Goal: Transaction & Acquisition: Purchase product/service

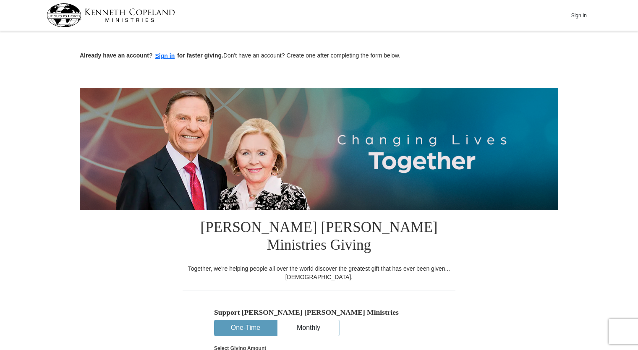
click at [256, 320] on button "One-Time" at bounding box center [246, 328] width 62 height 16
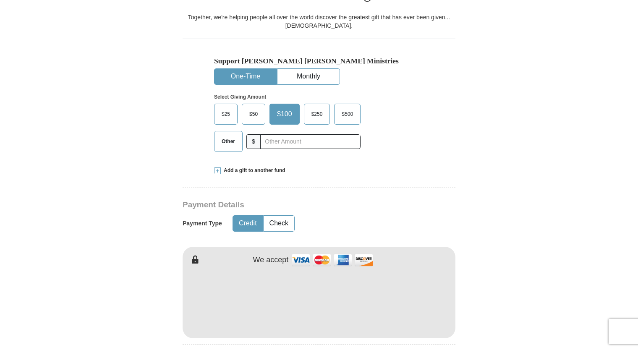
scroll to position [252, 0]
drag, startPoint x: 234, startPoint y: 116, endPoint x: 289, endPoint y: 125, distance: 55.6
click at [289, 131] on div "Other $" at bounding box center [287, 141] width 147 height 21
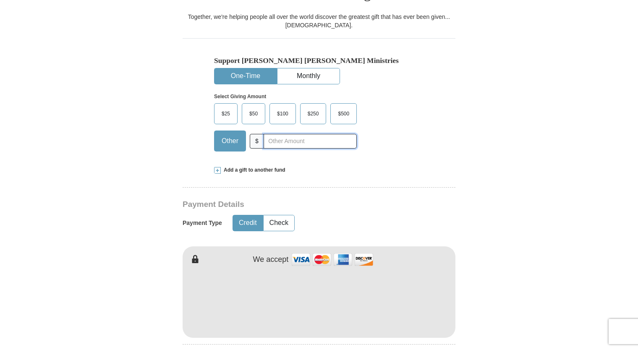
click at [289, 134] on input "text" at bounding box center [310, 141] width 93 height 15
type input "30.00"
click at [102, 267] on form "Already have an account? Sign in for faster giving. Don't have an account? Crea…" at bounding box center [319, 308] width 479 height 1053
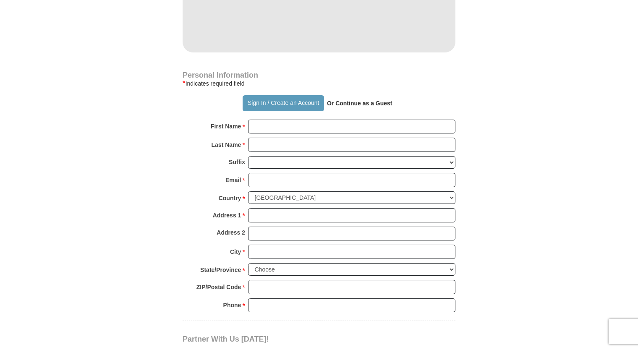
scroll to position [554, 0]
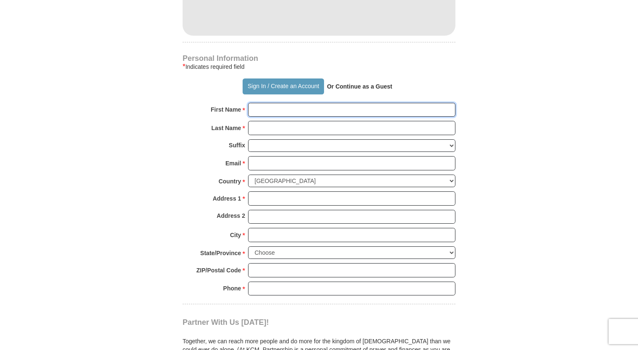
click at [296, 103] on input "First Name *" at bounding box center [351, 110] width 207 height 14
type input "[PERSON_NAME]"
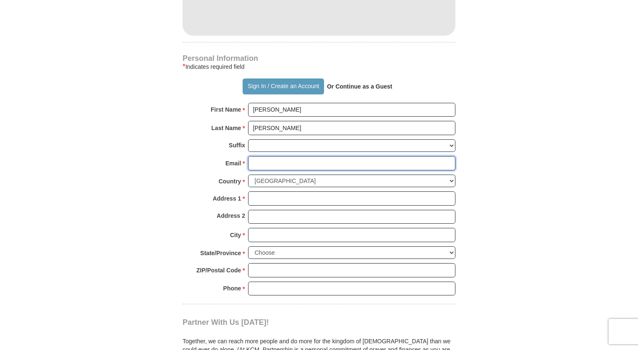
type input "[EMAIL_ADDRESS][DOMAIN_NAME]"
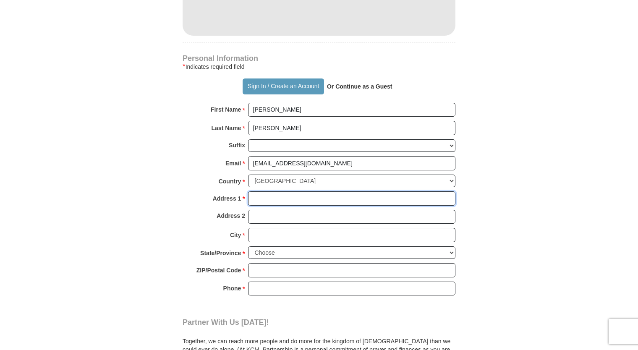
type input "[STREET_ADDRESS]"
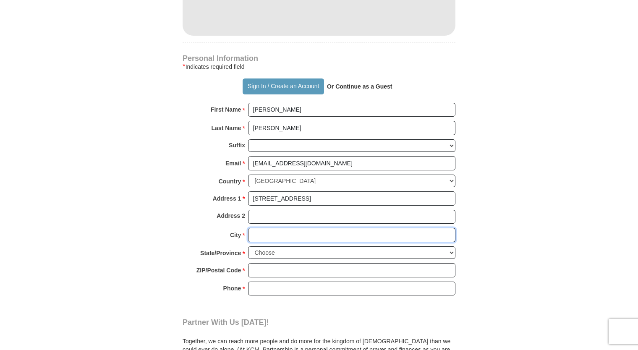
type input "[GEOGRAPHIC_DATA]"
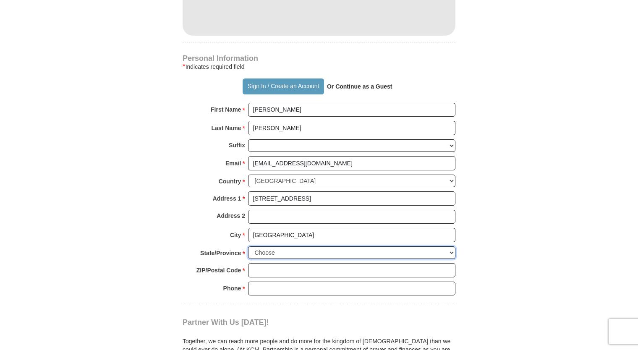
select select "TN"
type input "37160"
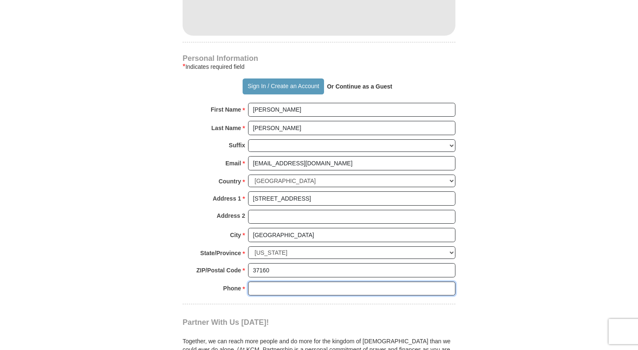
type input "9315807890"
click at [58, 285] on body "Sign In Already have an account? Sign in for faster giving. Don't have an accou…" at bounding box center [319, 261] width 638 height 1631
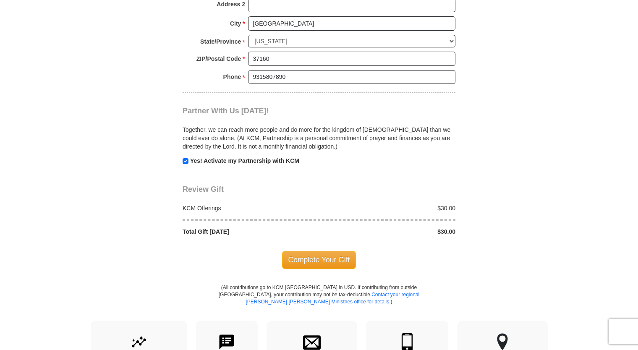
scroll to position [806, 0]
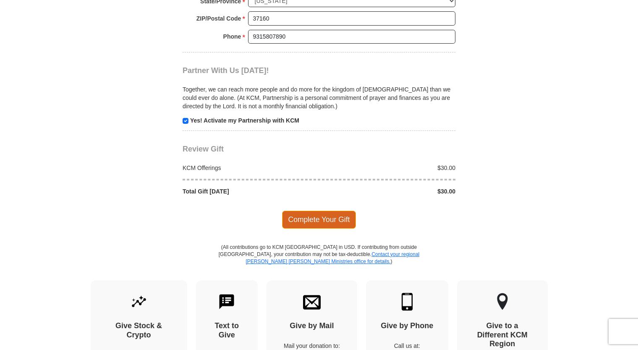
click at [321, 211] on span "Complete Your Gift" at bounding box center [319, 220] width 74 height 18
